Goal: Transaction & Acquisition: Purchase product/service

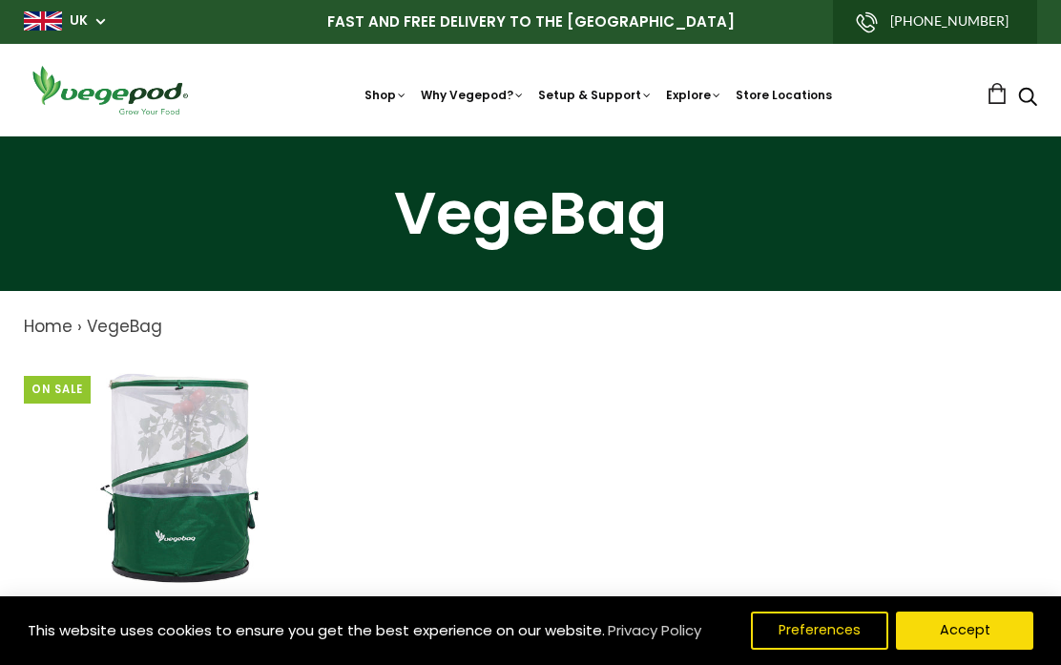
click at [173, 486] on img at bounding box center [182, 478] width 239 height 239
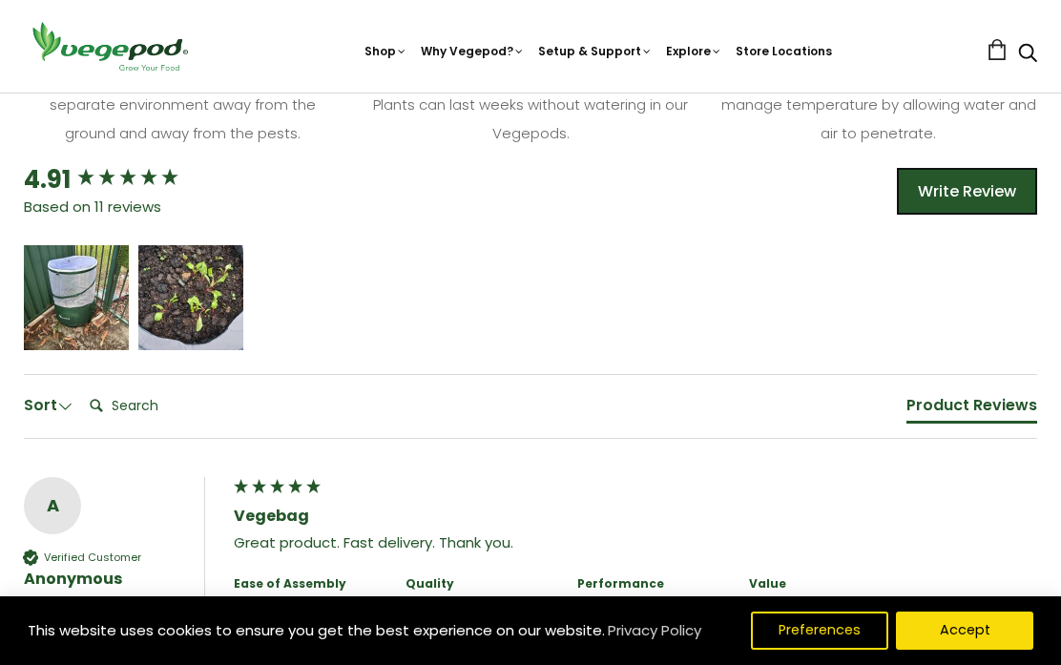
scroll to position [859, 0]
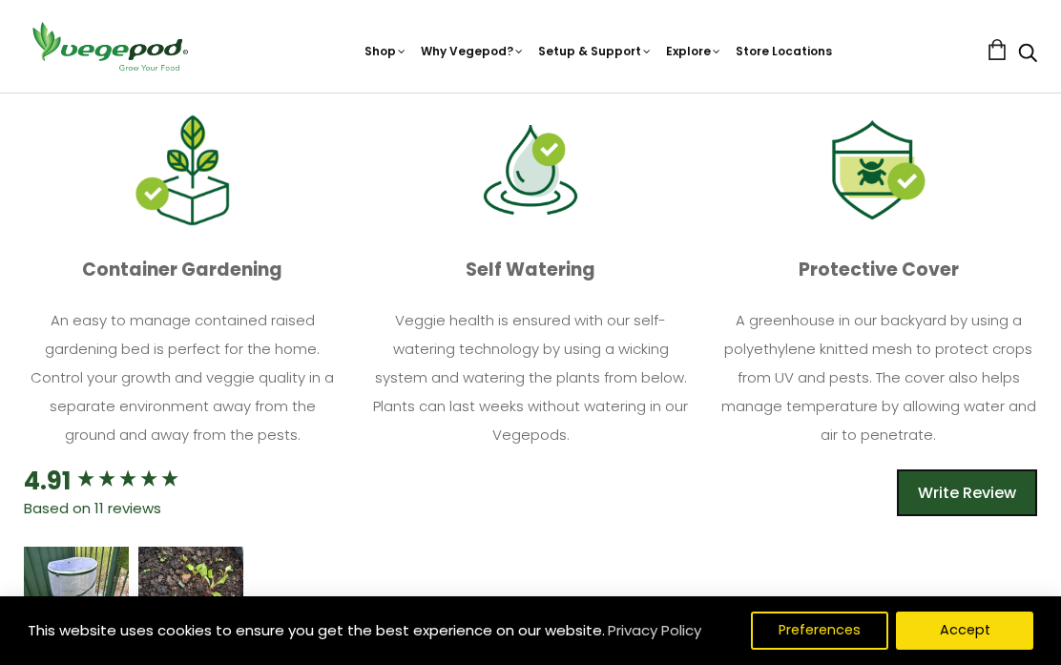
click at [874, 220] on img at bounding box center [878, 170] width 95 height 100
click at [883, 288] on p "Protective Cover" at bounding box center [878, 270] width 318 height 36
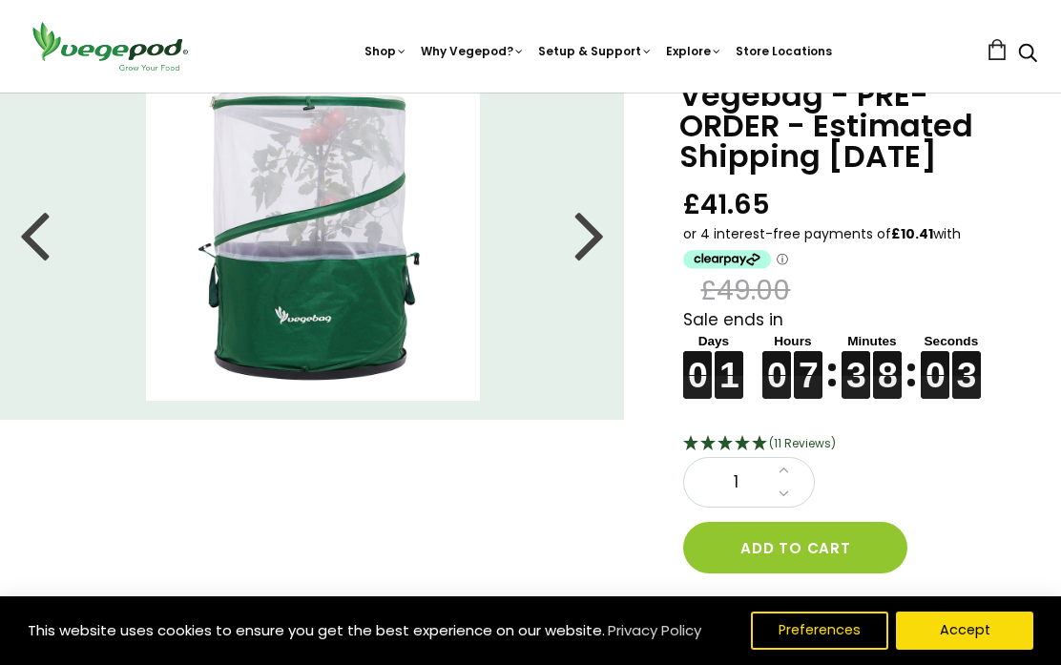
scroll to position [0, 0]
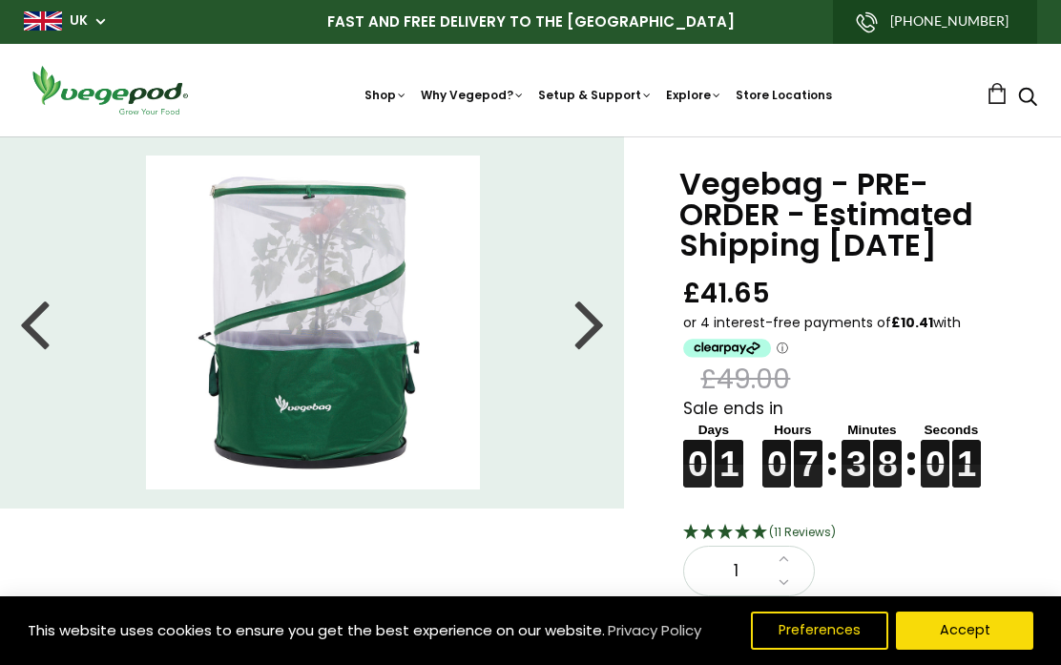
click at [588, 336] on div at bounding box center [589, 323] width 31 height 86
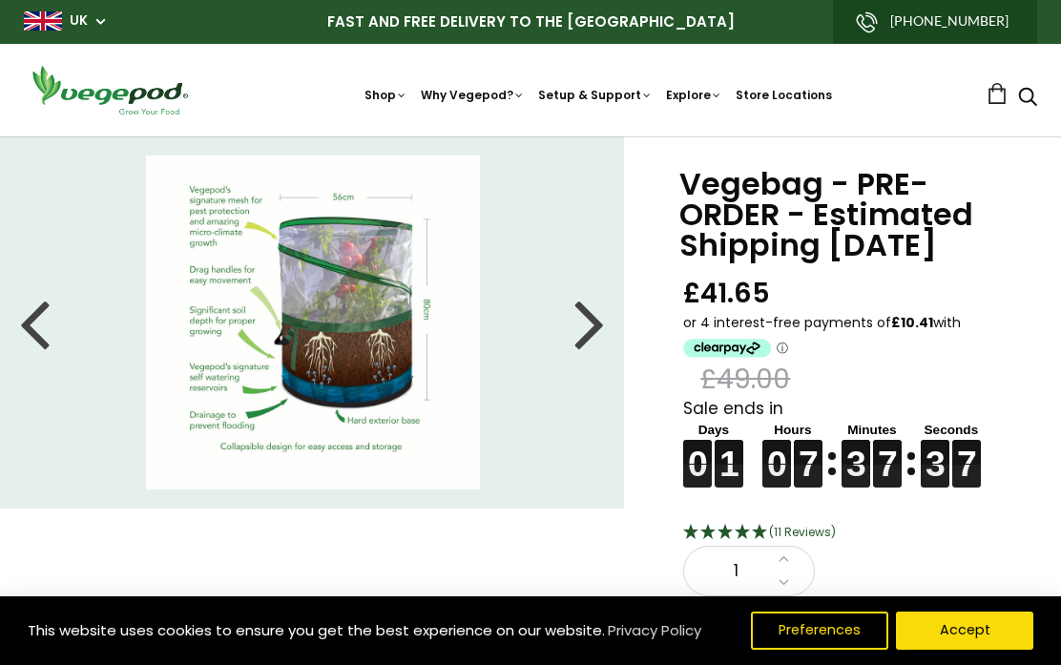
click at [605, 338] on div at bounding box center [589, 323] width 31 height 86
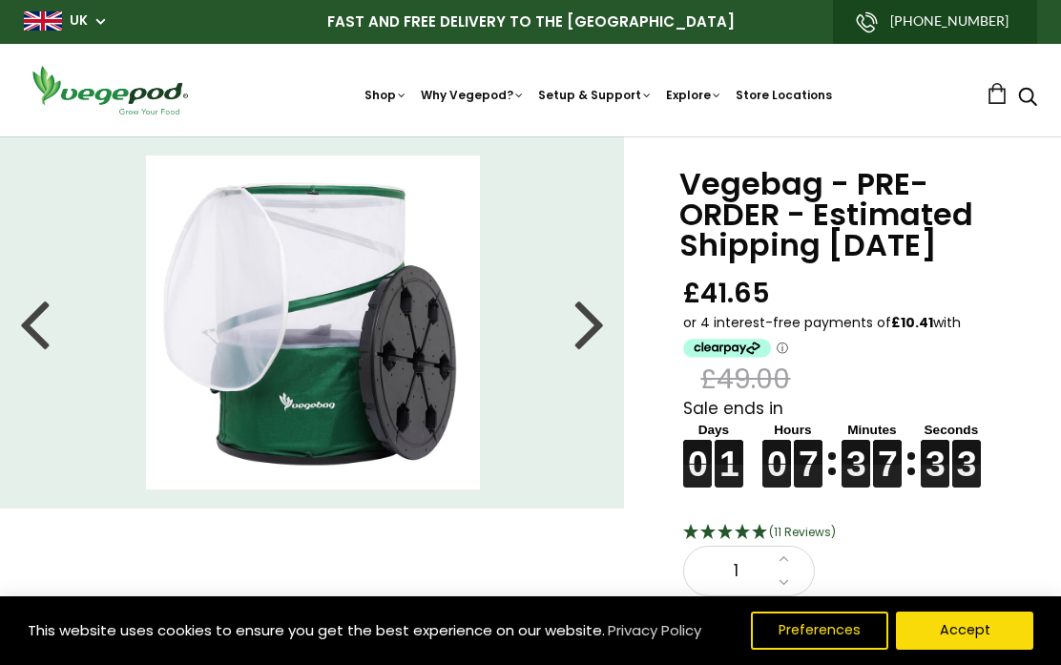
click at [596, 320] on div at bounding box center [589, 323] width 31 height 86
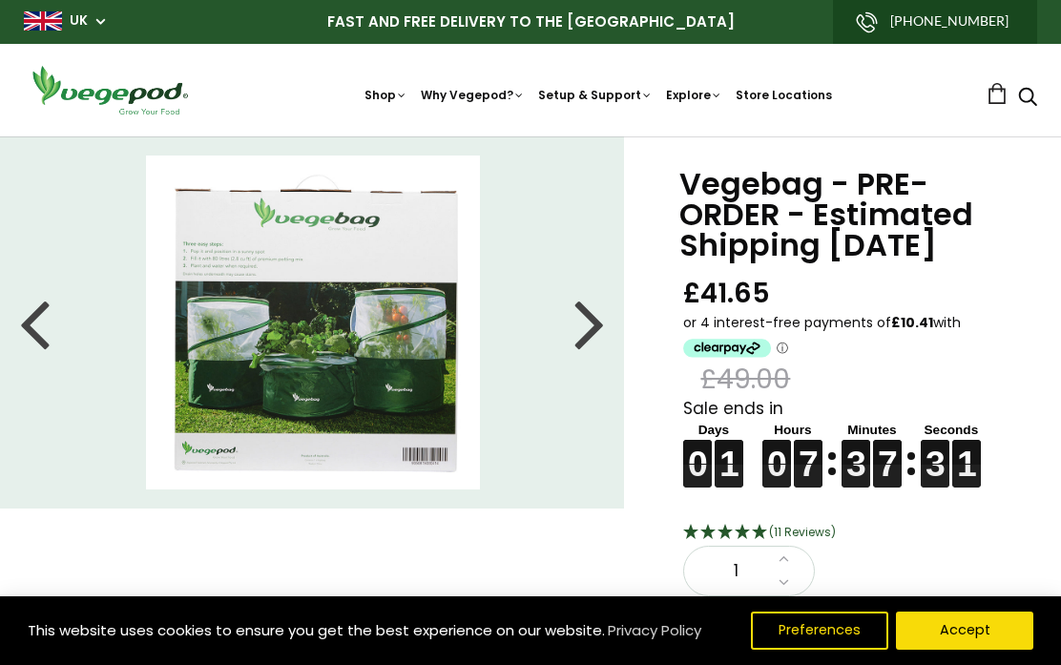
click at [599, 332] on div at bounding box center [589, 323] width 31 height 86
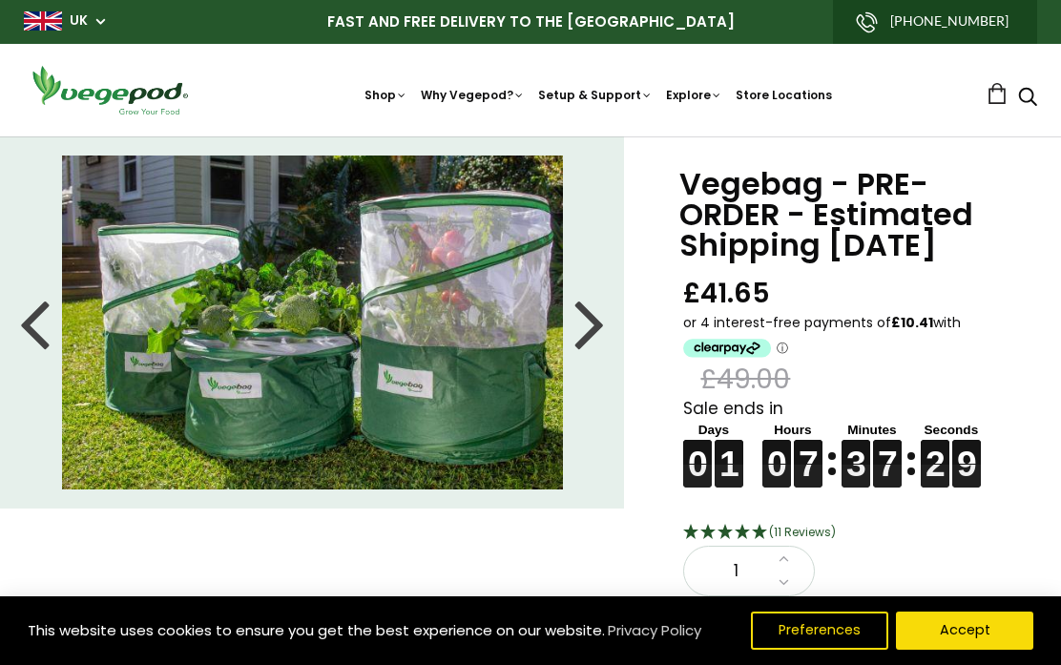
click at [591, 322] on div at bounding box center [589, 323] width 31 height 86
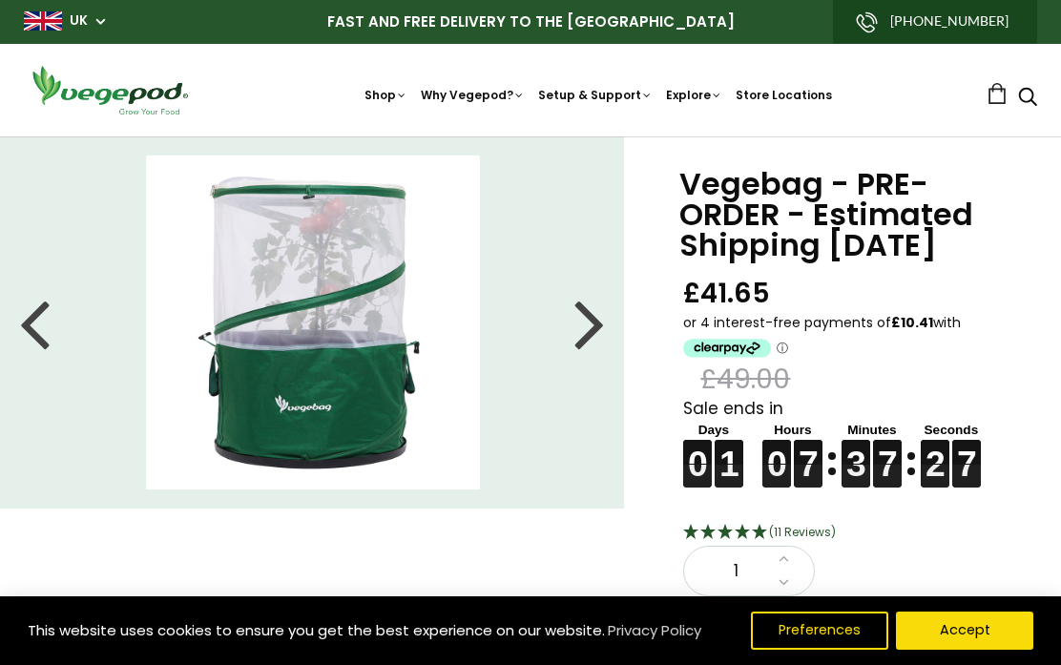
click at [593, 327] on div at bounding box center [589, 323] width 31 height 86
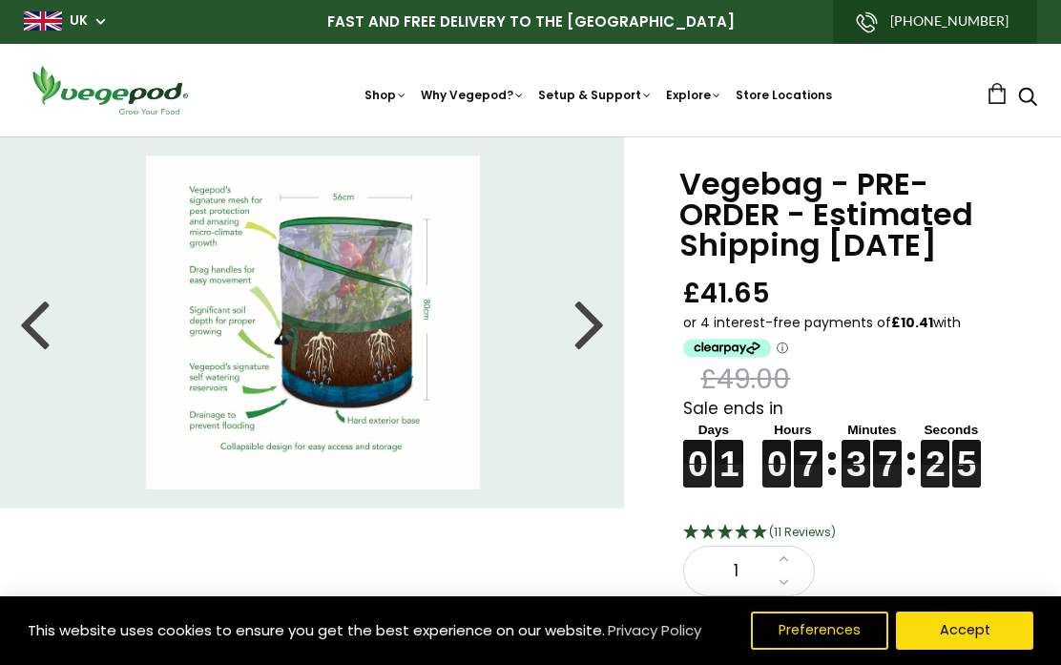
click at [593, 331] on div at bounding box center [589, 323] width 31 height 86
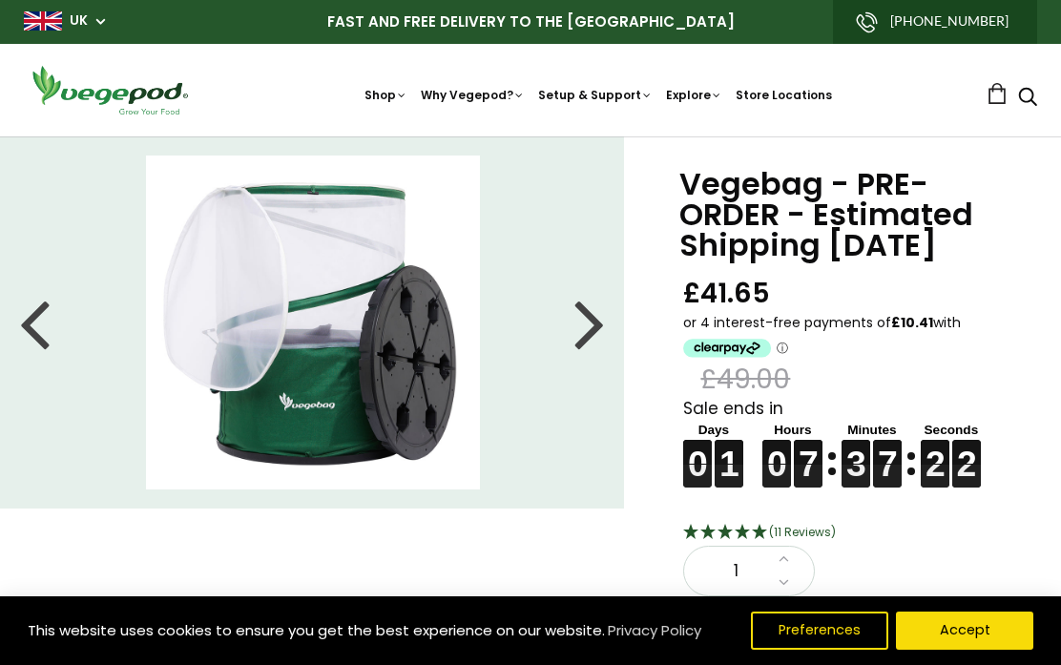
click at [600, 333] on div at bounding box center [589, 323] width 31 height 86
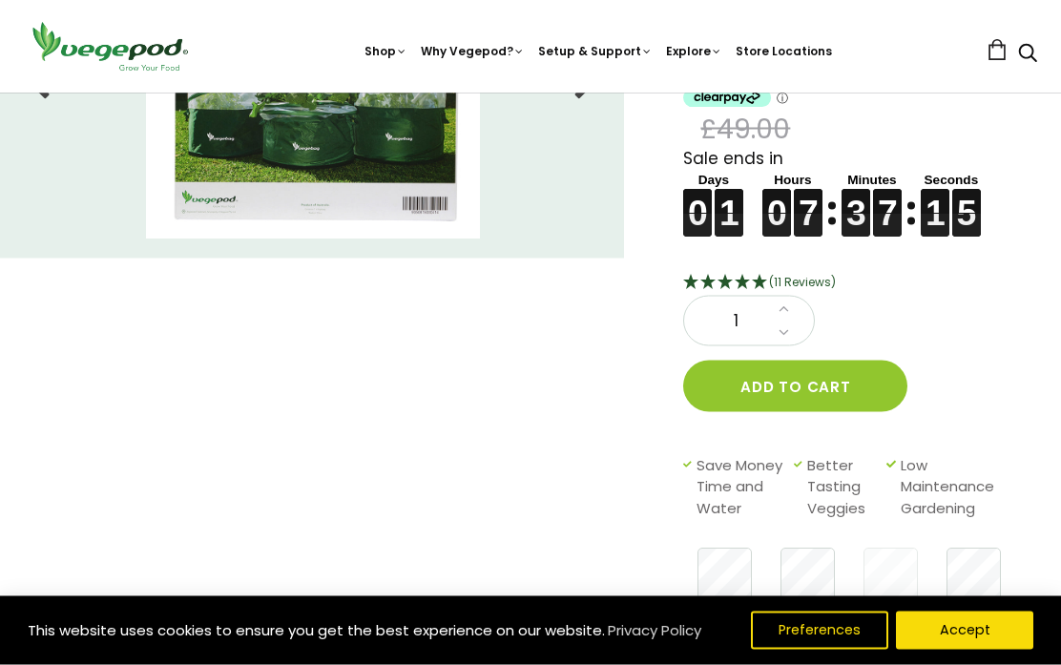
scroll to position [481, 0]
